Goal: Task Accomplishment & Management: Manage account settings

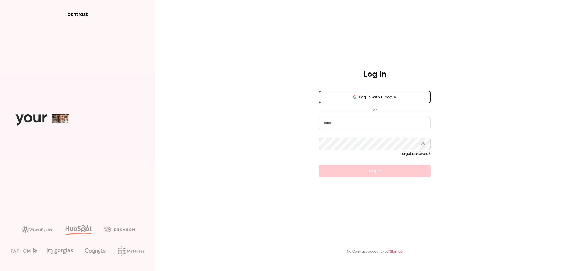
click at [367, 122] on input "email" at bounding box center [375, 123] width 112 height 12
click at [0, 270] on com-1password-button at bounding box center [0, 271] width 0 height 0
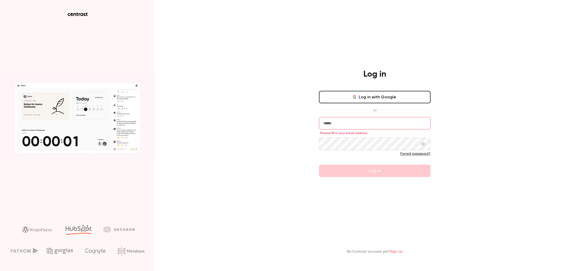
type input "**********"
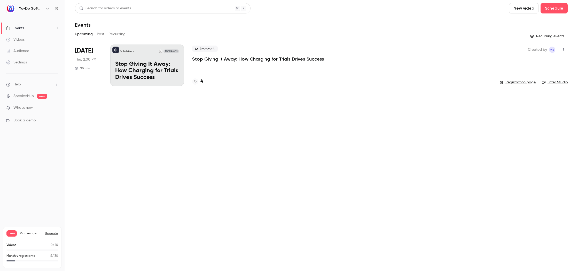
click at [298, 58] on p "Stop Giving It Away: How Charging for Trials Drives Success" at bounding box center [258, 59] width 132 height 6
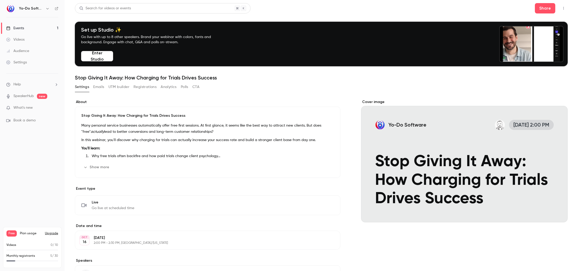
click at [156, 87] on button "Registrations" at bounding box center [145, 87] width 23 height 8
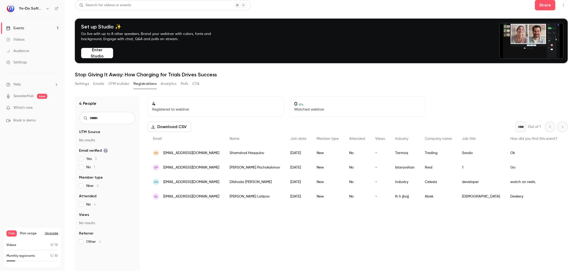
scroll to position [20, 0]
